Goal: Task Accomplishment & Management: Use online tool/utility

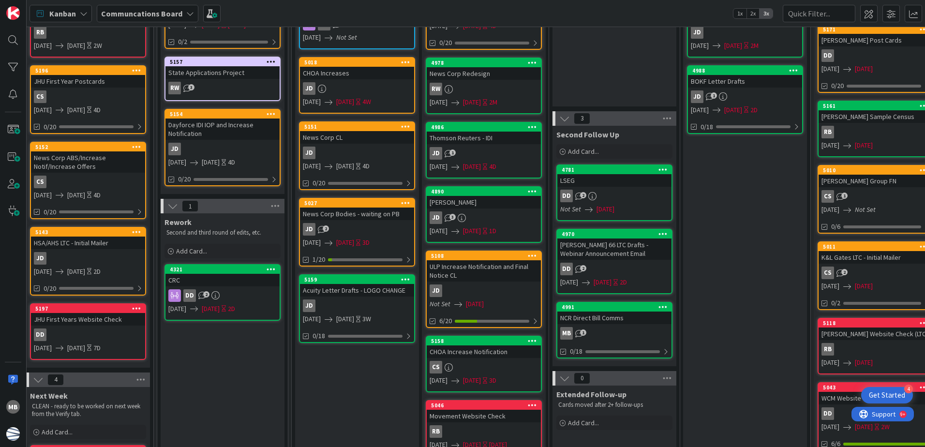
scroll to position [0, 261]
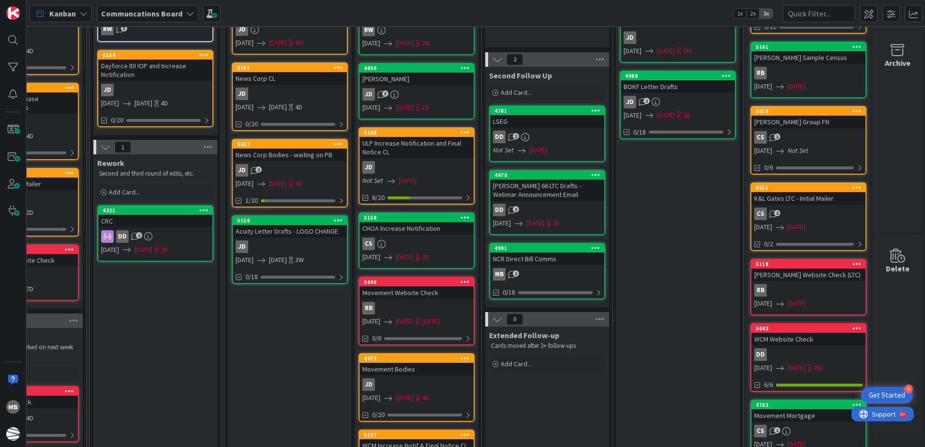
scroll to position [0, 336]
